Goal: Task Accomplishment & Management: Complete application form

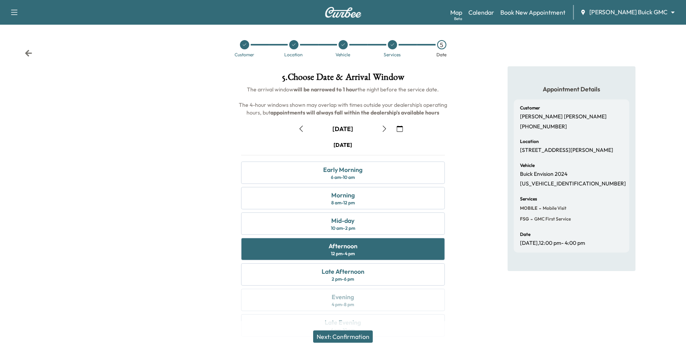
click at [622, 15] on body "Support Log Out Map Beta Calendar Book New Appointment [PERSON_NAME] Buick GMC …" at bounding box center [343, 176] width 686 height 352
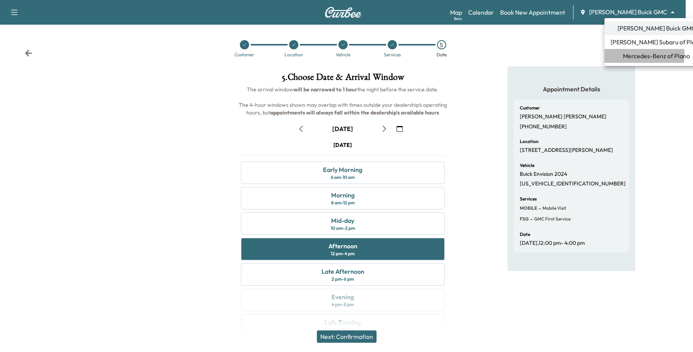
click at [627, 54] on span "Mercedes-Benz of Plano" at bounding box center [656, 55] width 67 height 9
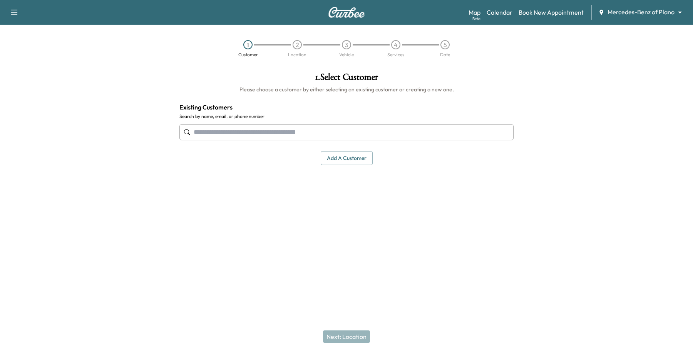
paste input "**********"
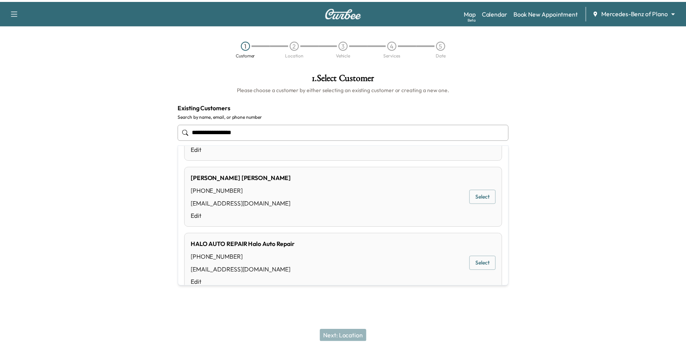
scroll to position [48, 0]
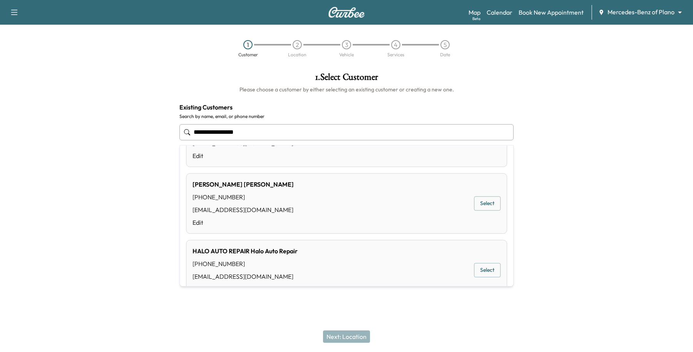
drag, startPoint x: 291, startPoint y: 127, endPoint x: 114, endPoint y: 141, distance: 178.1
click at [114, 141] on div "**********" at bounding box center [346, 154] width 693 height 176
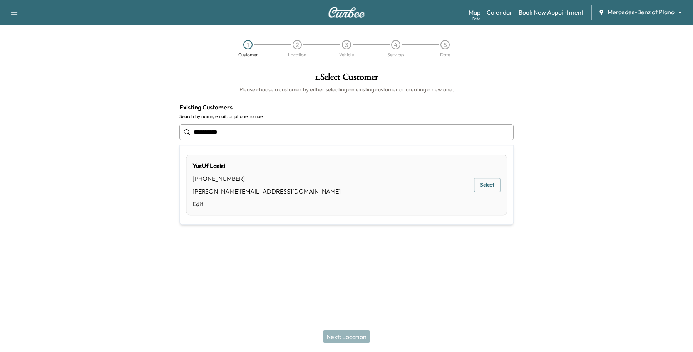
click at [474, 189] on button "Select" at bounding box center [487, 185] width 27 height 14
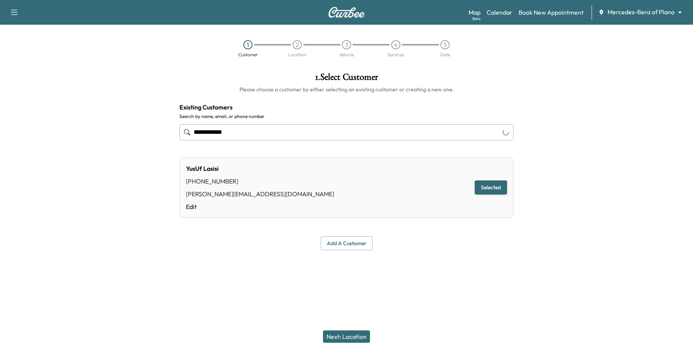
type input "**********"
click at [354, 337] on button "Next: Location" at bounding box center [346, 336] width 47 height 12
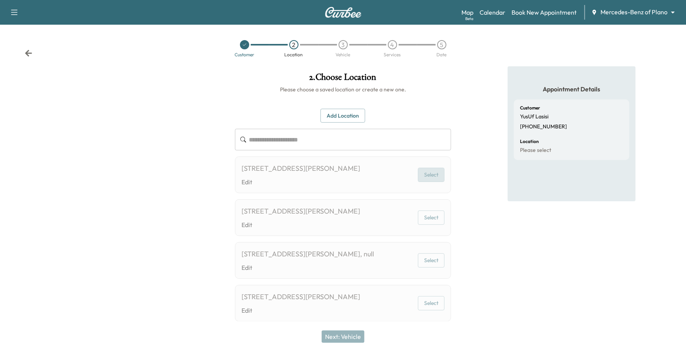
click at [442, 179] on button "Select" at bounding box center [431, 175] width 27 height 14
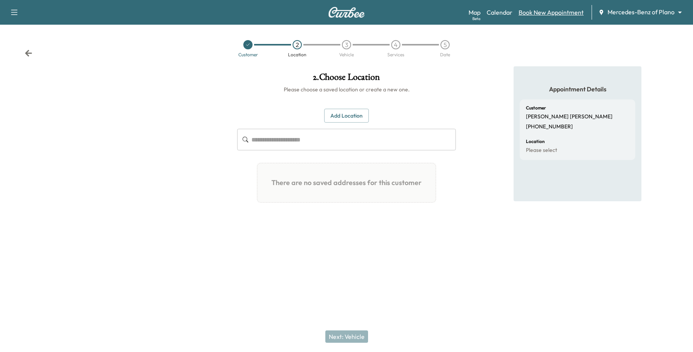
click at [545, 13] on link "Book New Appointment" at bounding box center [551, 12] width 65 height 9
click at [566, 15] on link "Book New Appointment" at bounding box center [551, 12] width 65 height 9
click at [497, 9] on link "Calendar" at bounding box center [500, 12] width 26 height 9
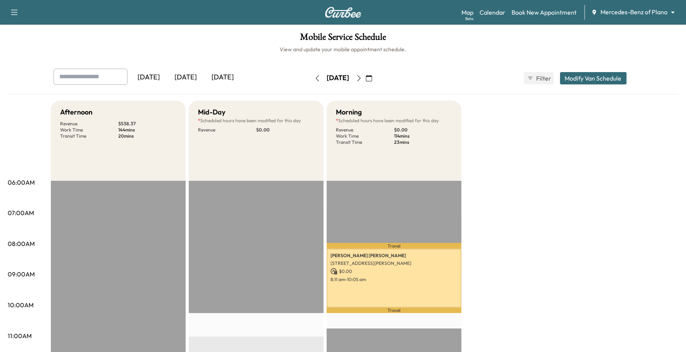
click at [372, 78] on icon "button" at bounding box center [369, 78] width 6 height 6
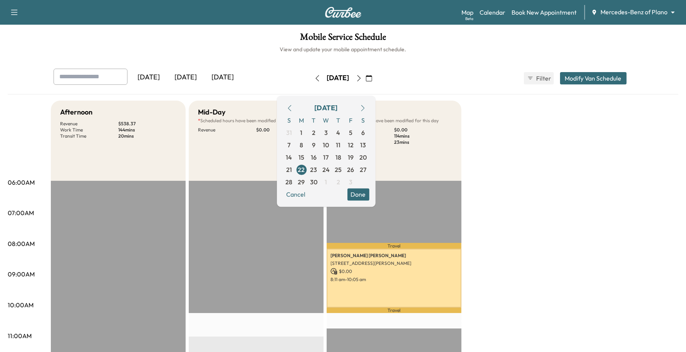
click at [366, 108] on icon "button" at bounding box center [363, 108] width 6 height 6
click at [340, 132] on span "2" at bounding box center [338, 132] width 3 height 9
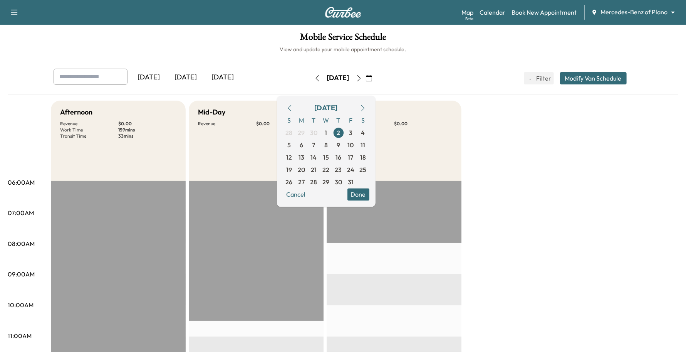
click at [369, 189] on button "Done" at bounding box center [358, 194] width 22 height 12
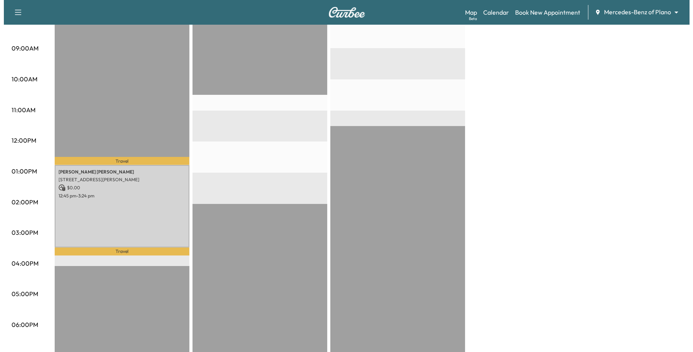
scroll to position [241, 0]
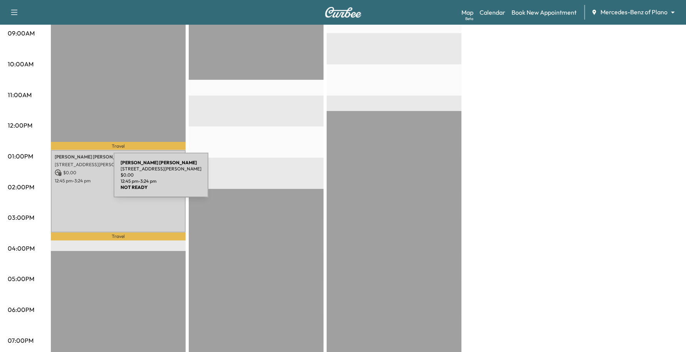
click at [84, 178] on p "12:45 pm - 3:24 pm" at bounding box center [118, 181] width 127 height 6
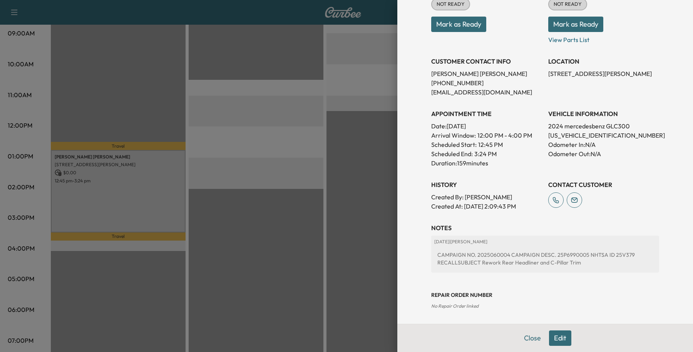
scroll to position [69, 0]
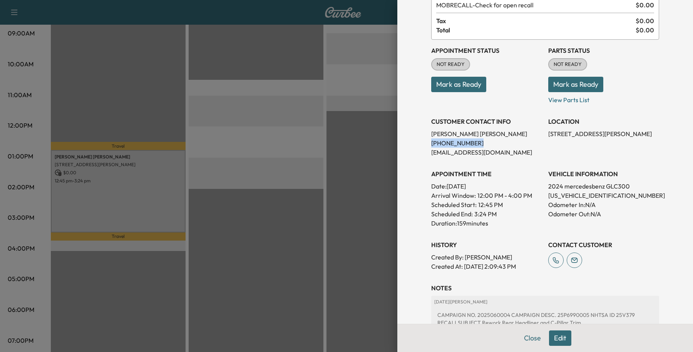
drag, startPoint x: 474, startPoint y: 141, endPoint x: 423, endPoint y: 146, distance: 51.0
click at [423, 146] on div "Appointment Details Services MOBILE - Mobile Service Visit $ 0.00 20KPPM - 20k …" at bounding box center [545, 175] width 246 height 489
copy p "[PHONE_NUMBER]"
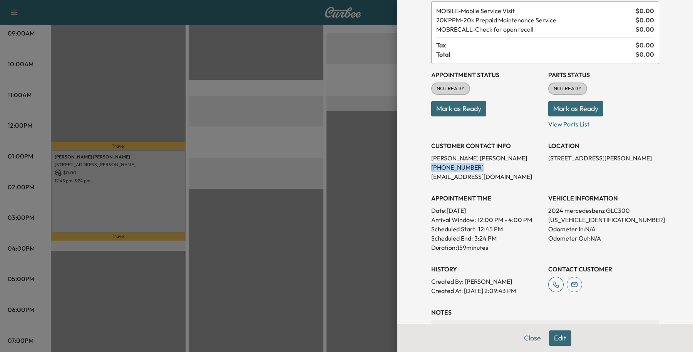
scroll to position [144, 0]
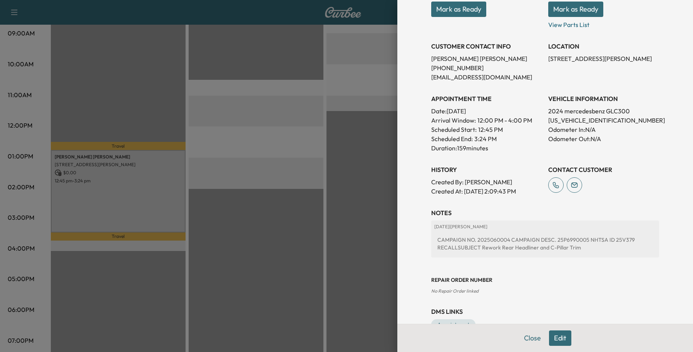
click at [490, 137] on div "Scheduled End: 3:24 PM" at bounding box center [486, 138] width 111 height 9
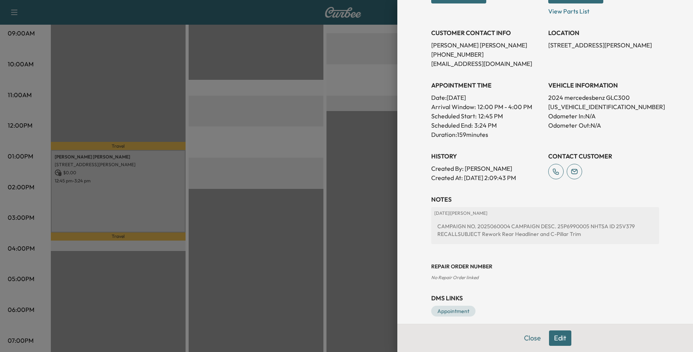
scroll to position [166, 0]
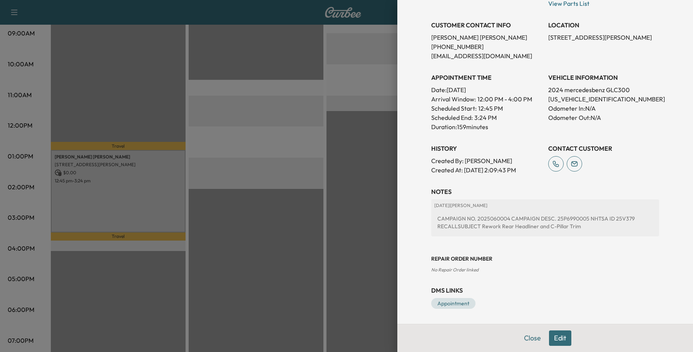
click at [143, 201] on div at bounding box center [346, 176] width 693 height 352
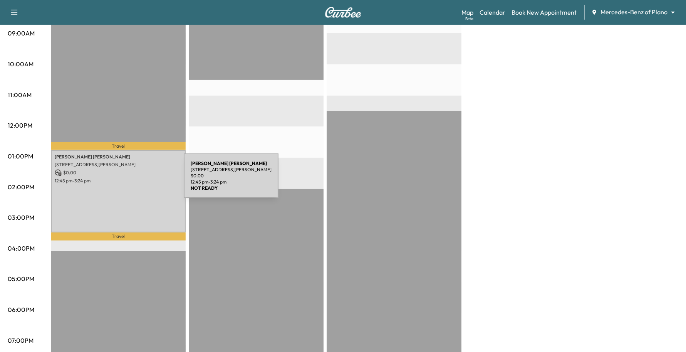
click at [126, 180] on div "Sravya Papaganti 4209 Wilson Ln, Carrollton, TX 75010, USA $ 0.00 12:45 pm - 3:…" at bounding box center [118, 191] width 135 height 82
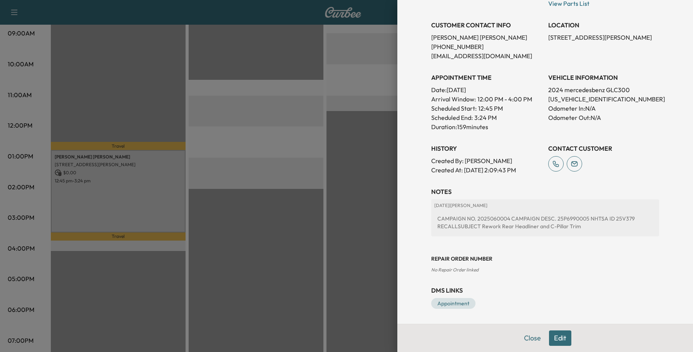
click at [153, 198] on div at bounding box center [346, 176] width 693 height 352
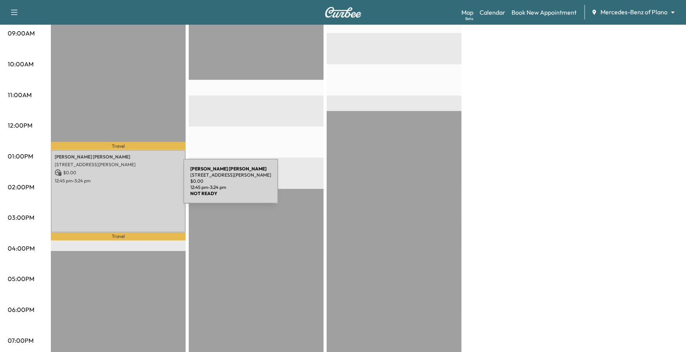
click at [126, 186] on div "Sravya Papaganti 4209 Wilson Ln, Carrollton, TX 75010, USA $ 0.00 12:45 pm - 3:…" at bounding box center [118, 191] width 135 height 82
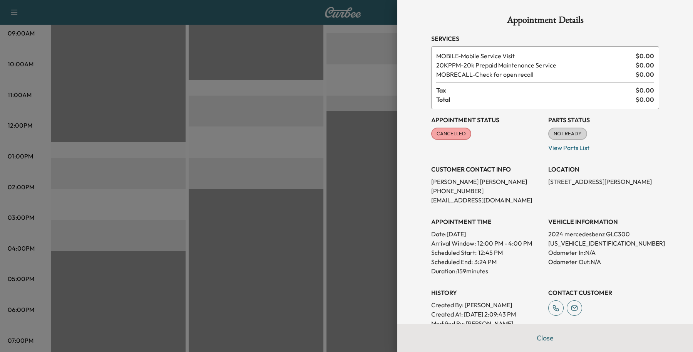
click at [536, 334] on button "Close" at bounding box center [545, 337] width 27 height 15
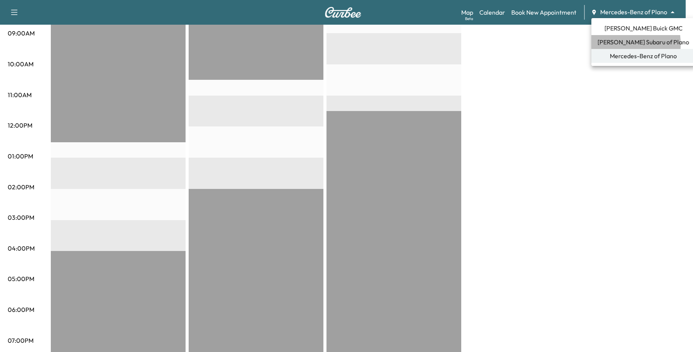
click at [601, 44] on li "[PERSON_NAME] Subaru of Plano" at bounding box center [643, 42] width 104 height 14
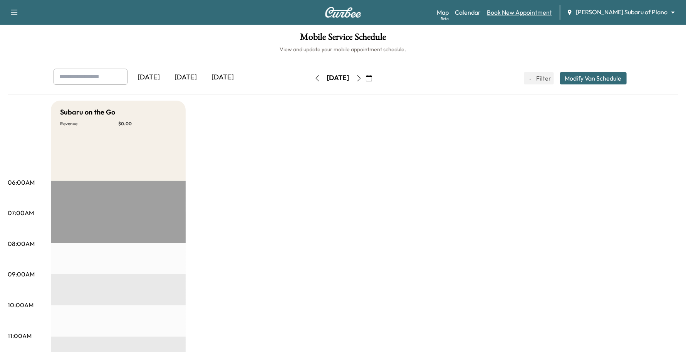
click at [552, 16] on link "Book New Appointment" at bounding box center [519, 12] width 65 height 9
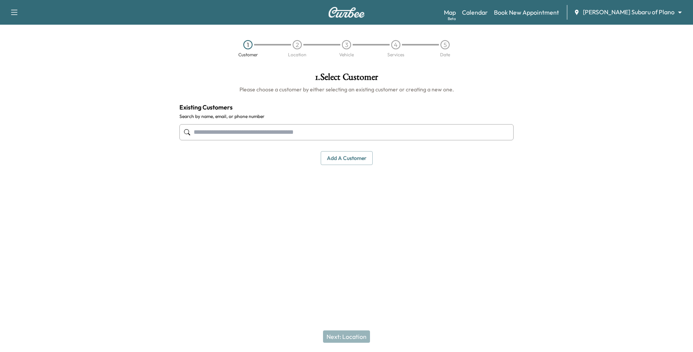
click at [232, 129] on input "text" at bounding box center [346, 132] width 334 height 16
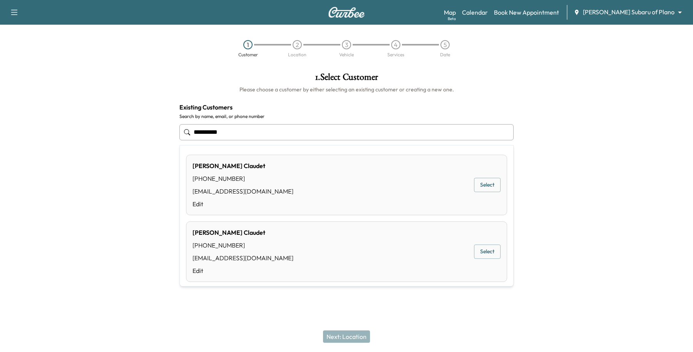
click at [474, 246] on button "Select" at bounding box center [487, 252] width 27 height 14
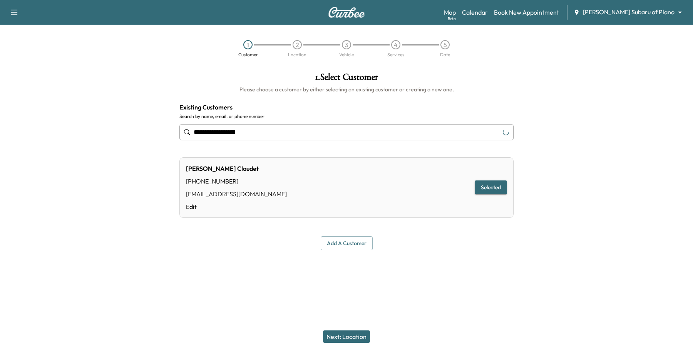
type input "**********"
click at [355, 334] on button "Next: Location" at bounding box center [346, 336] width 47 height 12
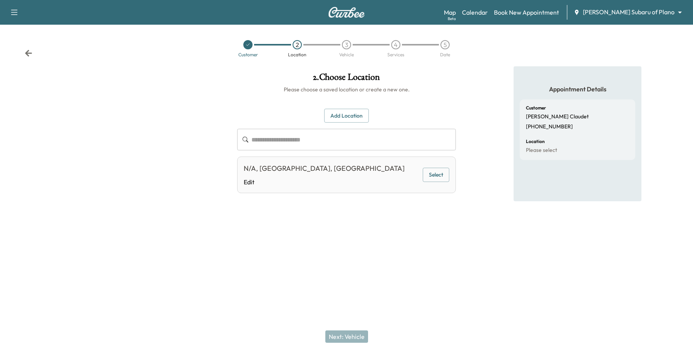
click at [341, 124] on div "**********" at bounding box center [346, 151] width 219 height 85
click at [345, 112] on button "Add Location" at bounding box center [346, 116] width 45 height 14
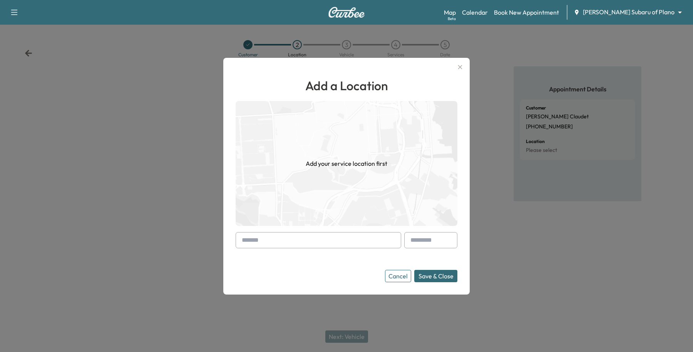
click at [262, 241] on input "text" at bounding box center [319, 240] width 166 height 16
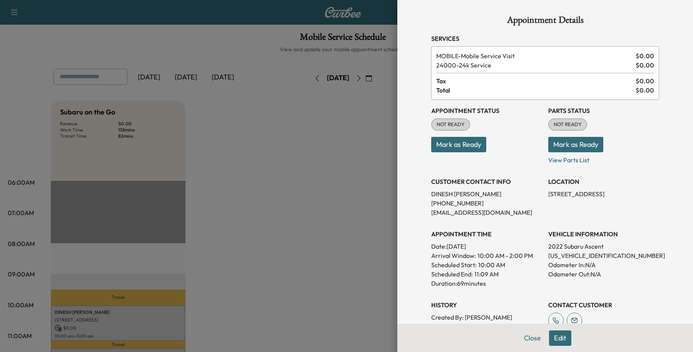
scroll to position [96, 0]
